Goal: Check status: Check status

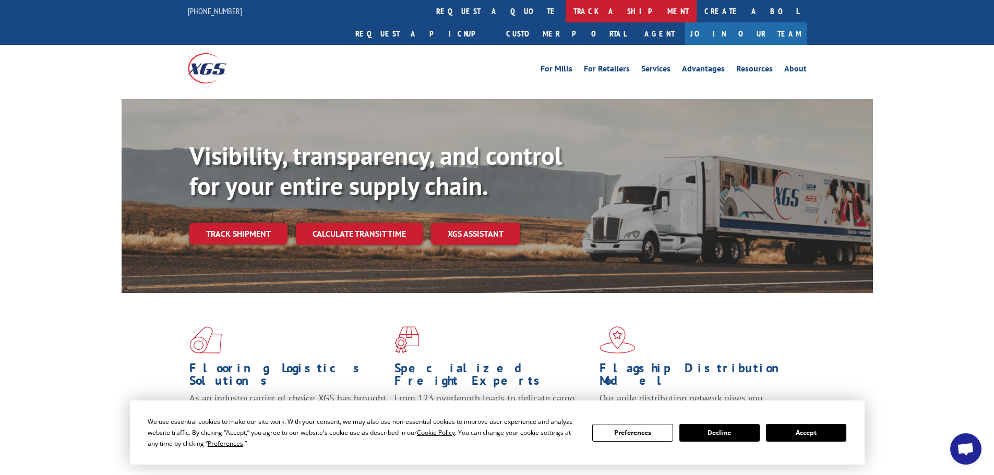
click at [566, 2] on link "track a shipment" at bounding box center [631, 11] width 131 height 22
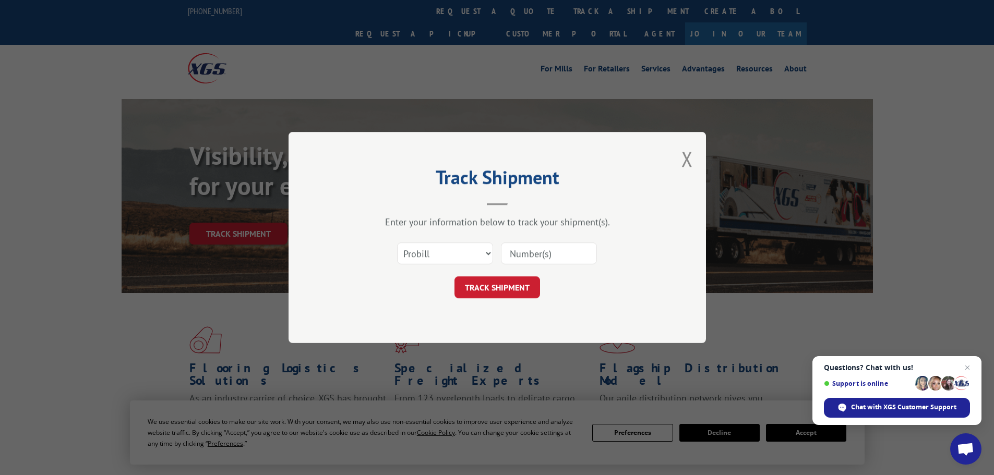
click at [536, 253] on input at bounding box center [549, 254] width 96 height 22
paste input "6835215"
type input "6835215"
click at [493, 289] on button "TRACK SHIPMENT" at bounding box center [497, 288] width 86 height 22
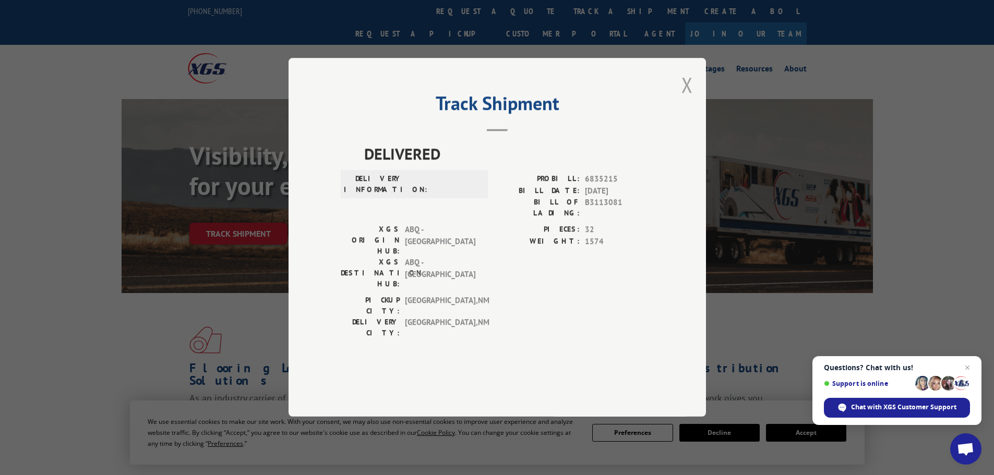
click at [686, 99] on button "Close modal" at bounding box center [686, 85] width 11 height 28
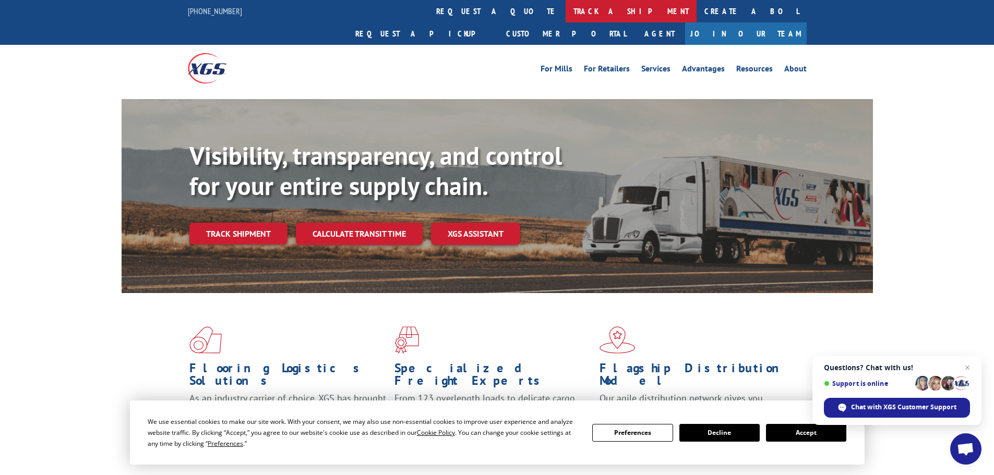
click at [566, 10] on link "track a shipment" at bounding box center [631, 11] width 131 height 22
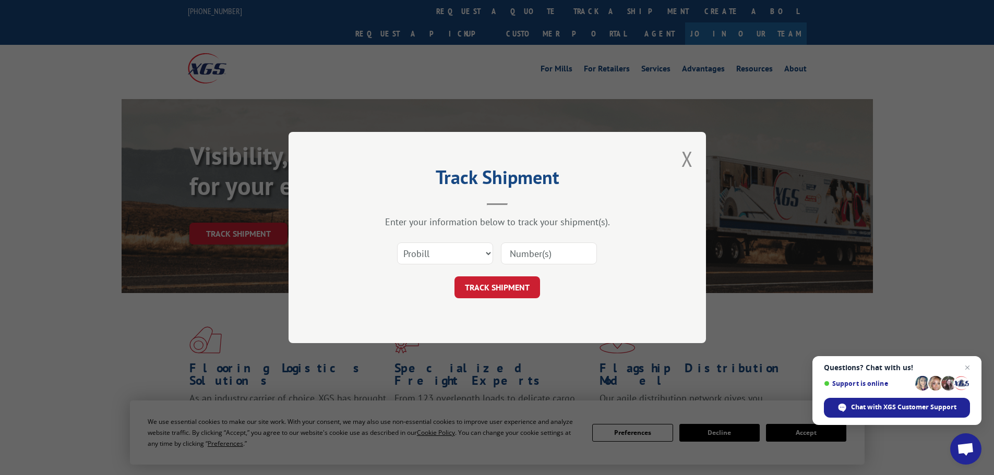
click at [441, 241] on div "Select category... Probill BOL PO" at bounding box center [497, 253] width 313 height 34
click at [434, 257] on select "Select category... Probill BOL PO" at bounding box center [445, 254] width 96 height 22
select select "bol"
click at [397, 243] on select "Select category... Probill BOL PO" at bounding box center [445, 254] width 96 height 22
click at [525, 257] on input at bounding box center [549, 254] width 96 height 22
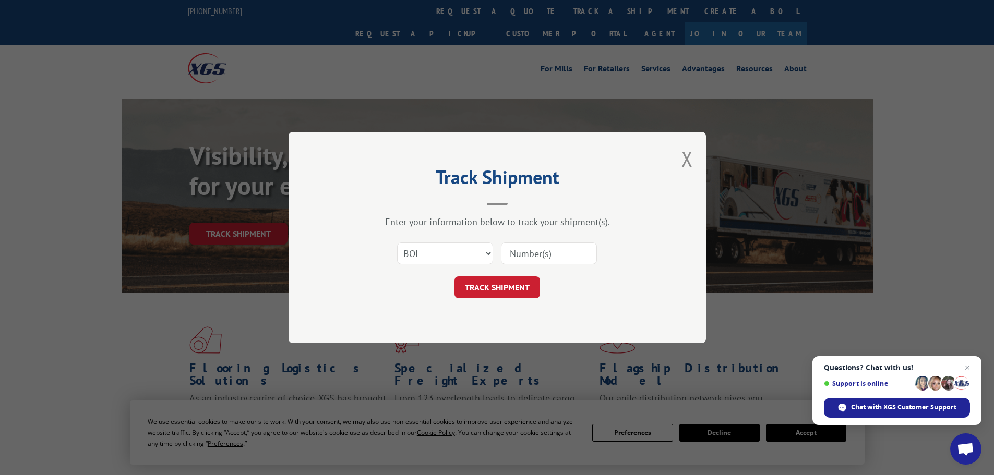
paste input "6835215"
type input "6835215"
click at [494, 292] on button "TRACK SHIPMENT" at bounding box center [497, 288] width 86 height 22
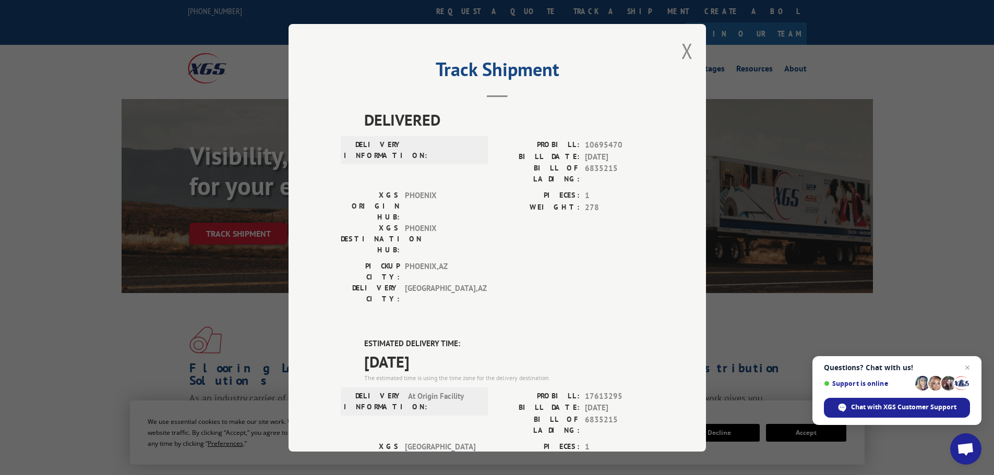
scroll to position [104, 0]
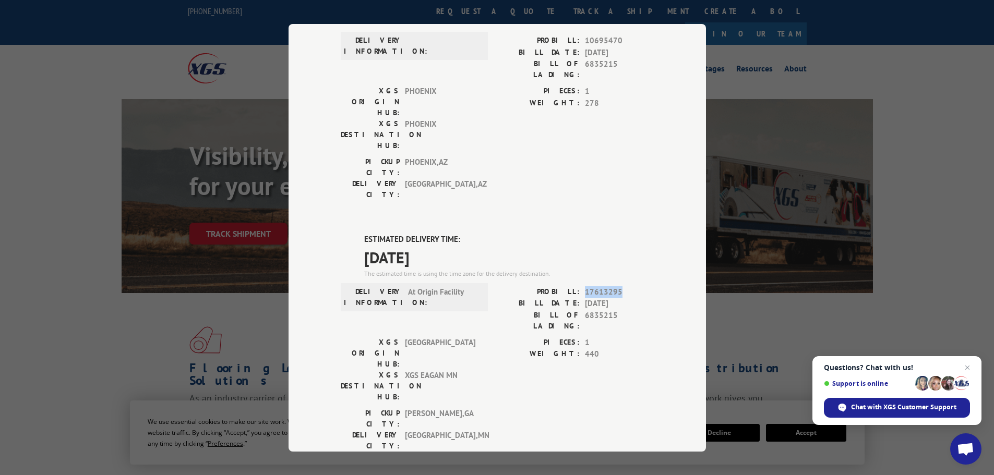
drag, startPoint x: 624, startPoint y: 244, endPoint x: 583, endPoint y: 244, distance: 40.7
click at [585, 286] on span "17613295" at bounding box center [619, 292] width 69 height 12
copy span "17613295"
